Goal: Task Accomplishment & Management: Manage account settings

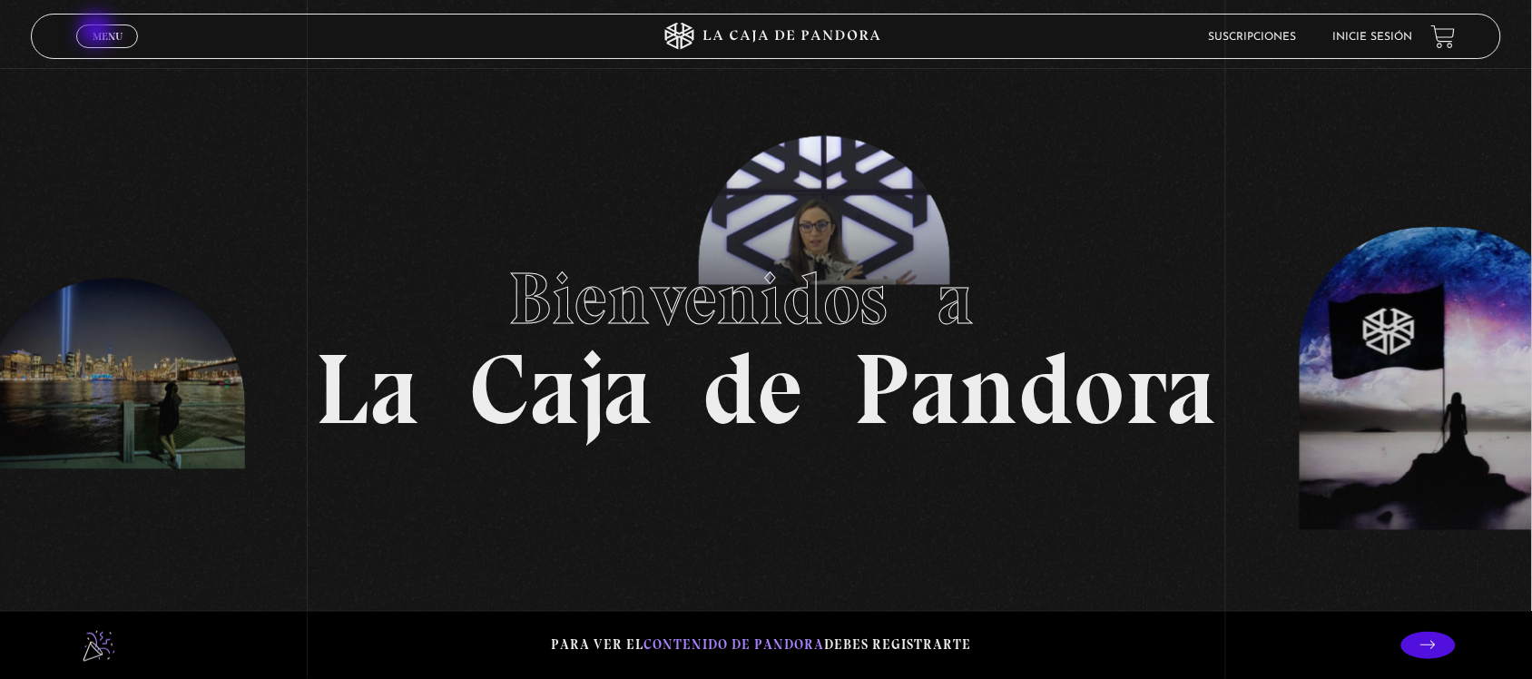
click at [101, 32] on span "Menu" at bounding box center [108, 36] width 30 height 11
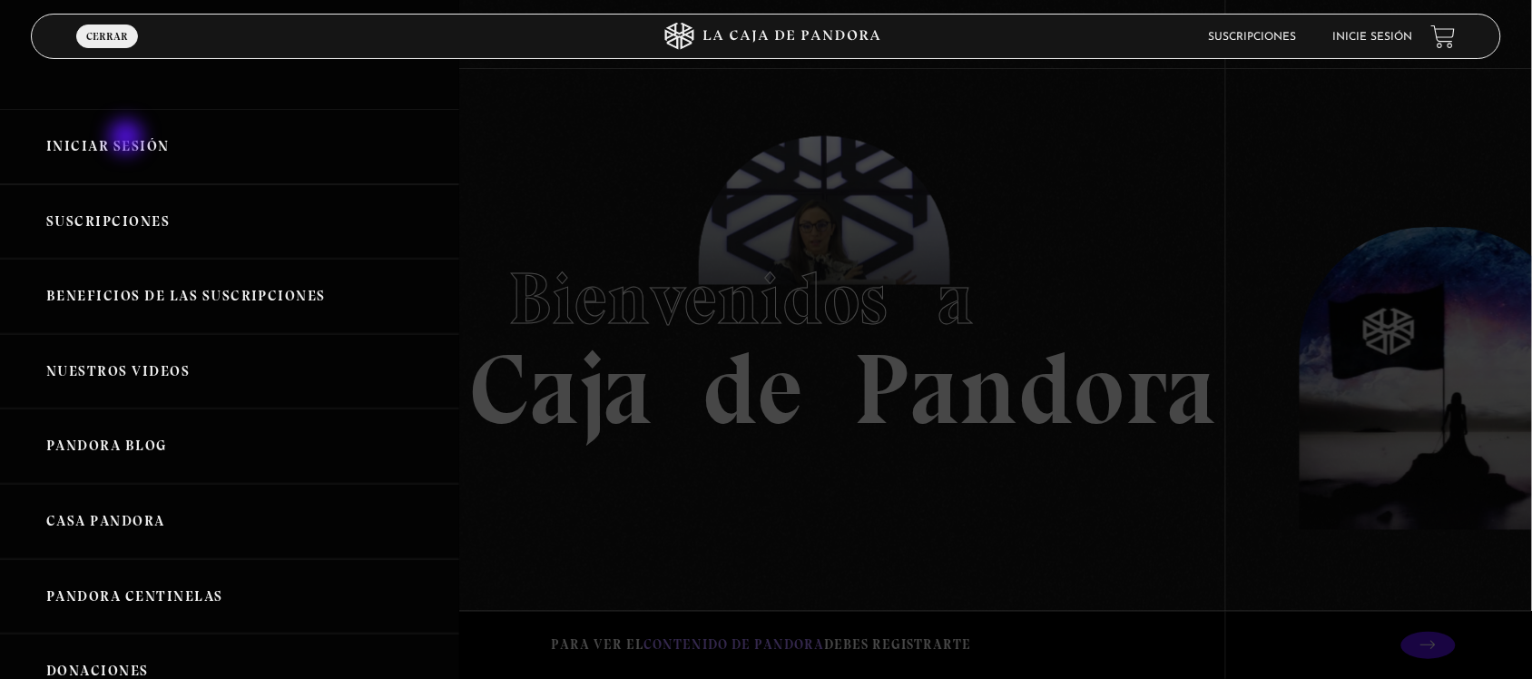
click at [128, 139] on link "Iniciar Sesión" at bounding box center [229, 146] width 459 height 75
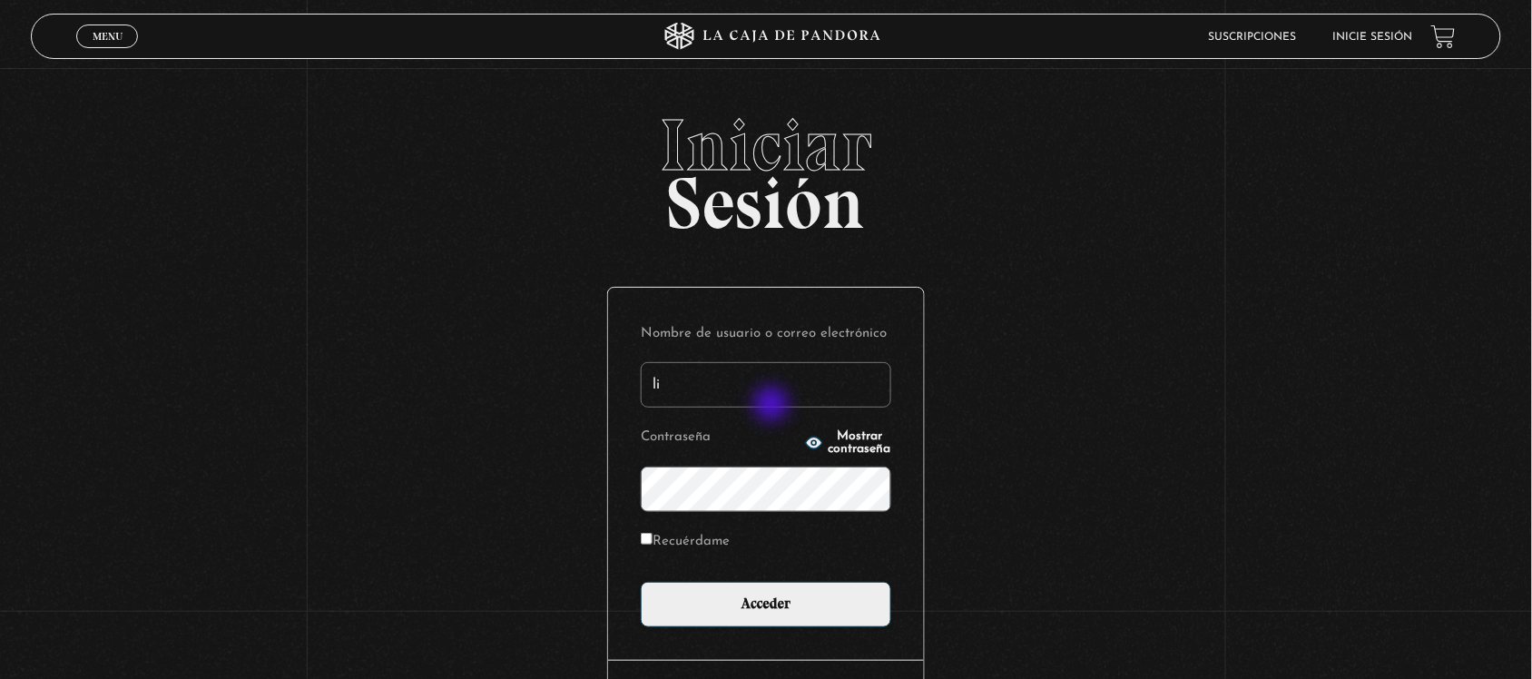
type input "[EMAIL_ADDRESS][DOMAIN_NAME]"
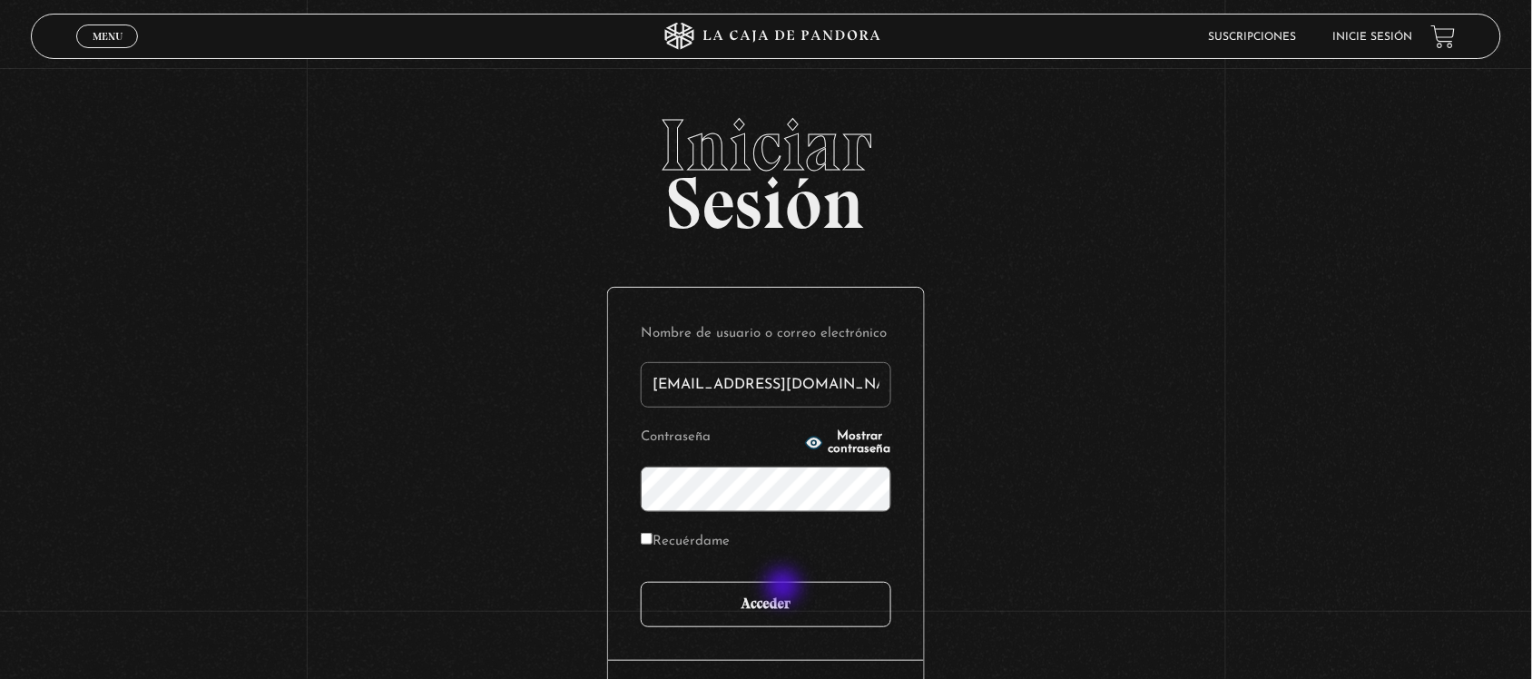
click at [785, 588] on input "Acceder" at bounding box center [766, 604] width 250 height 45
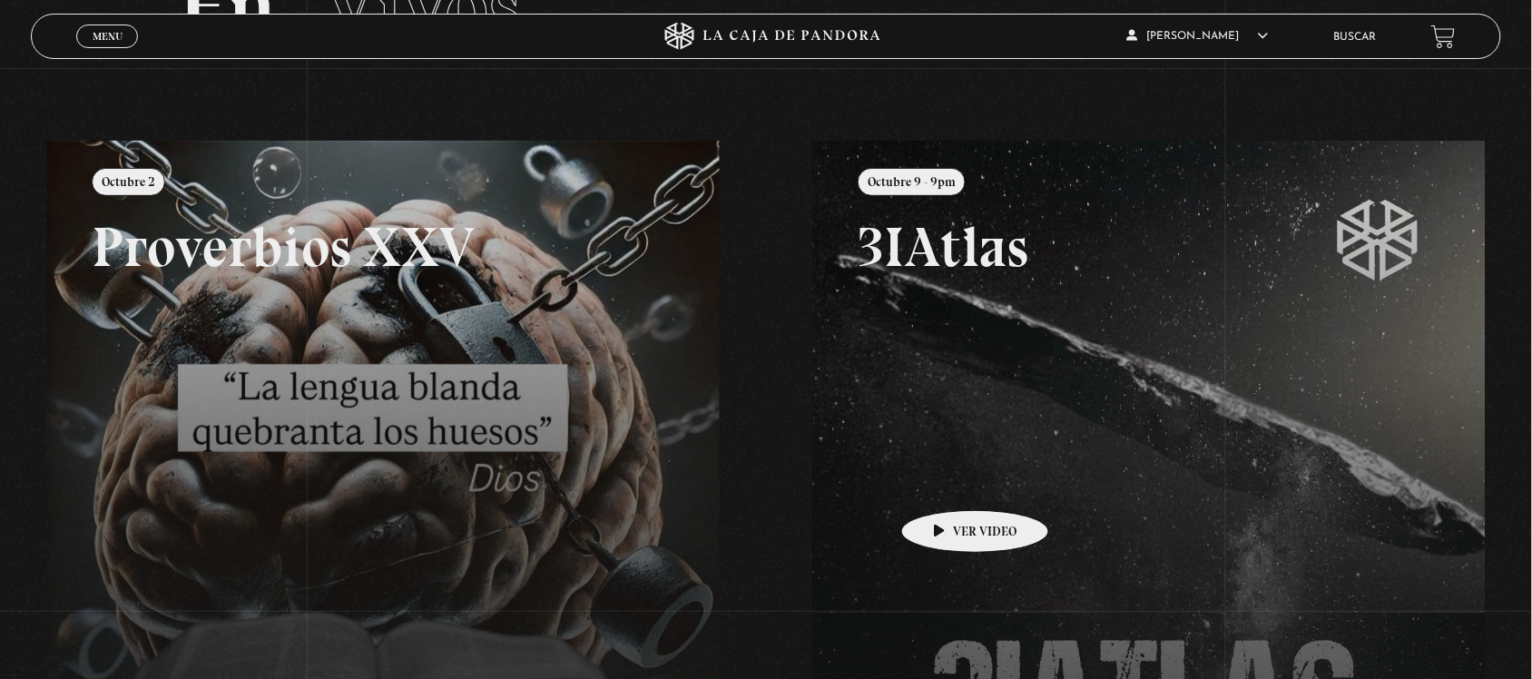
scroll to position [113, 0]
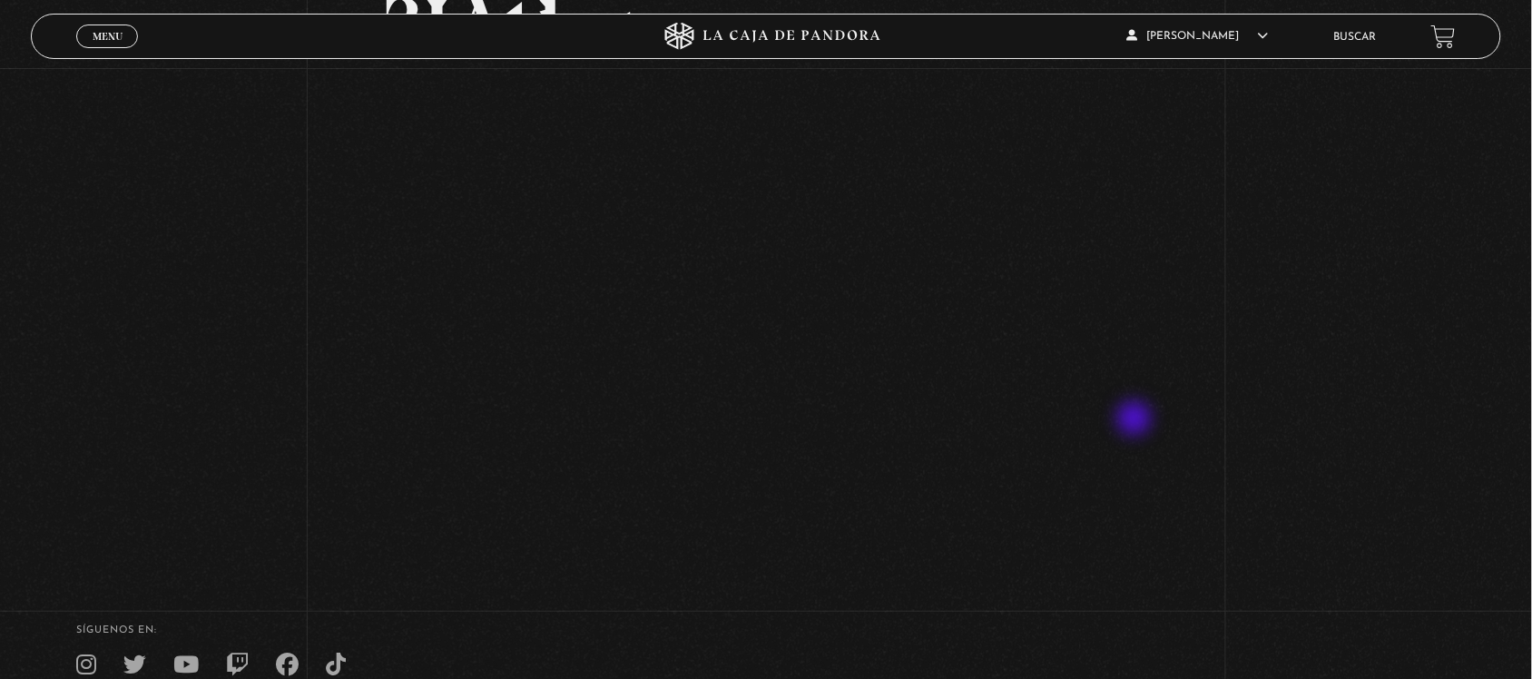
scroll to position [227, 0]
